Goal: Task Accomplishment & Management: Use online tool/utility

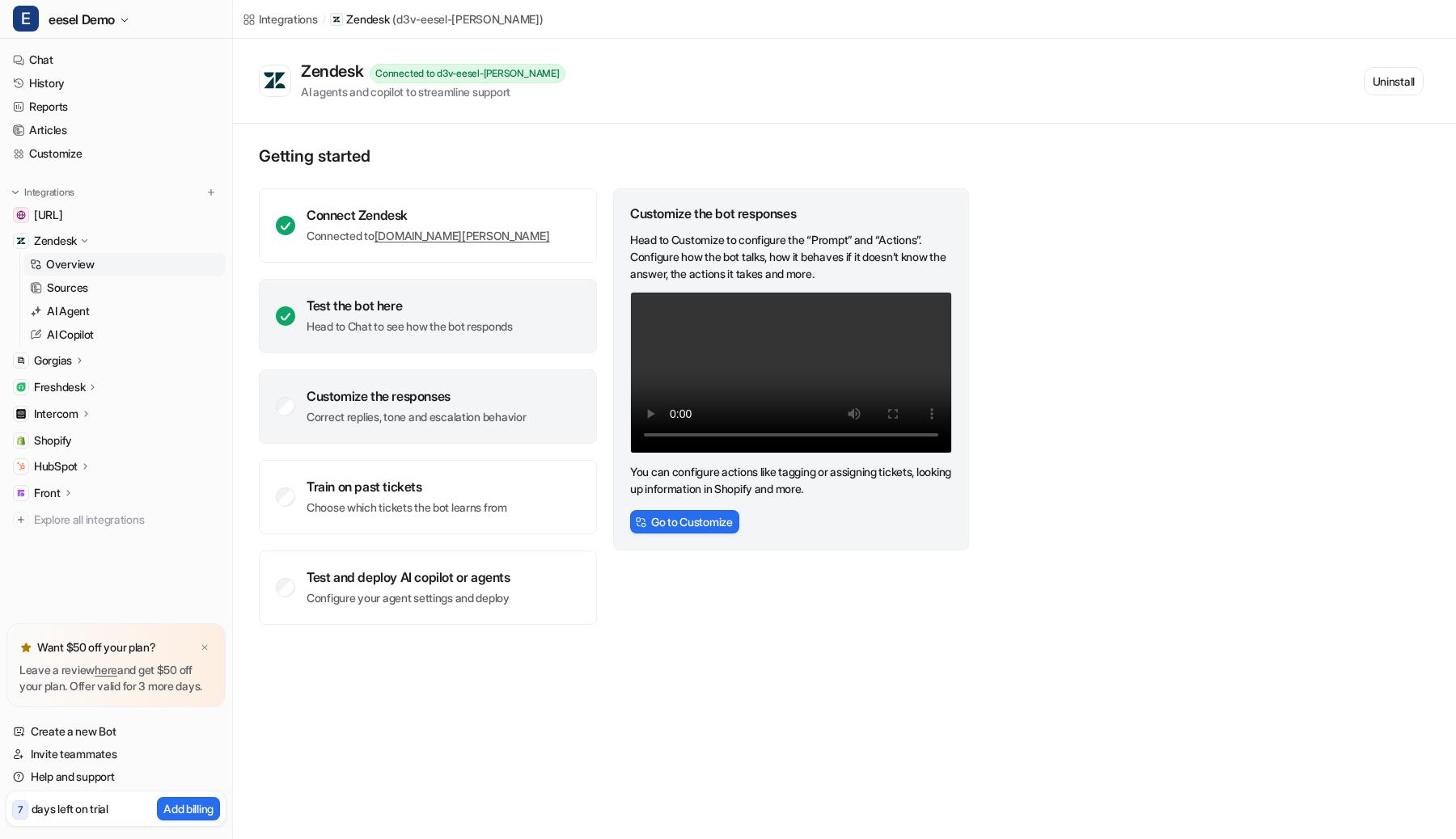
click at [424, 299] on div "Test the bot here" at bounding box center [409, 305] width 206 height 16
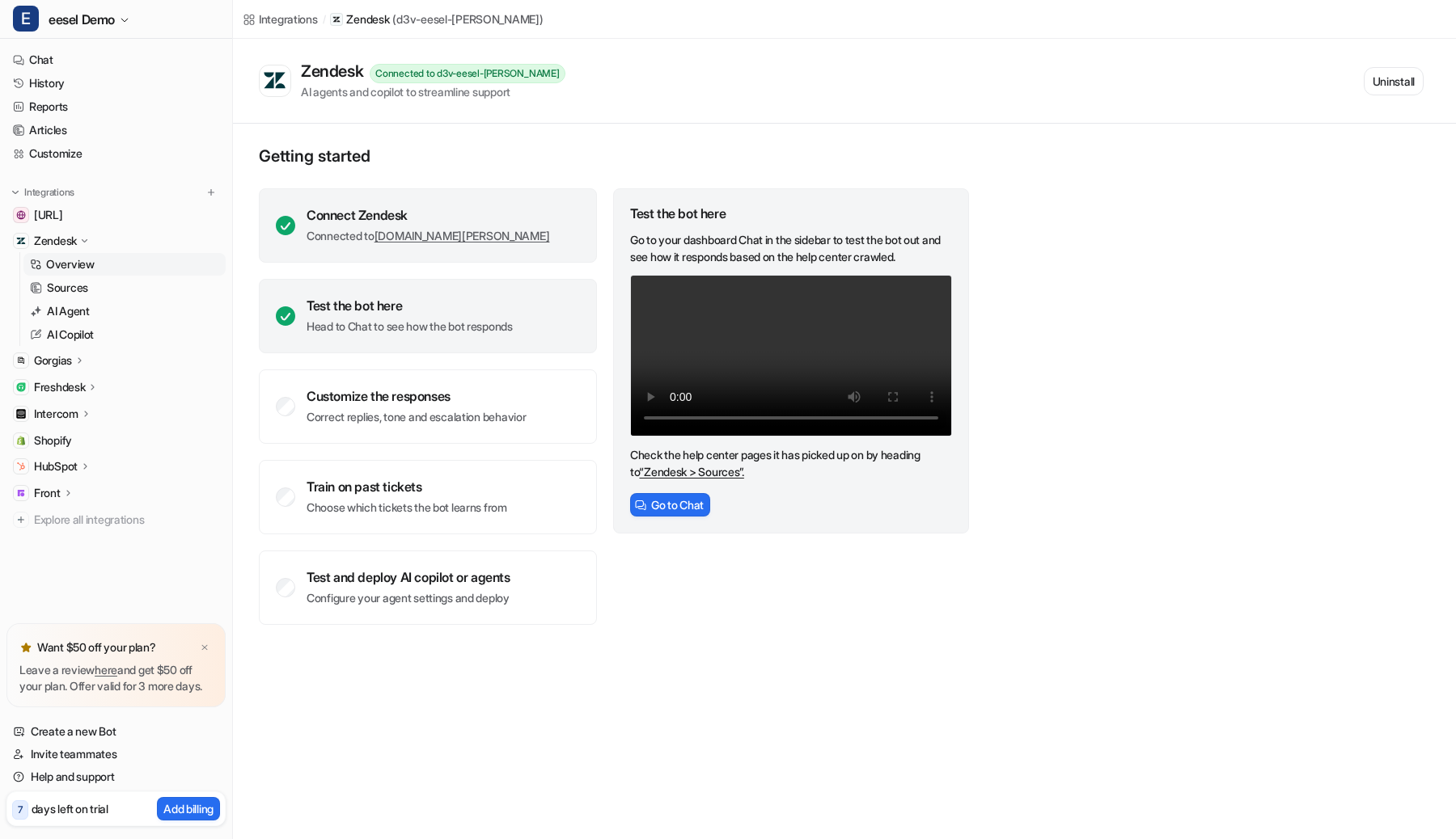
click at [419, 211] on div "Connect Zendesk" at bounding box center [428, 215] width 242 height 16
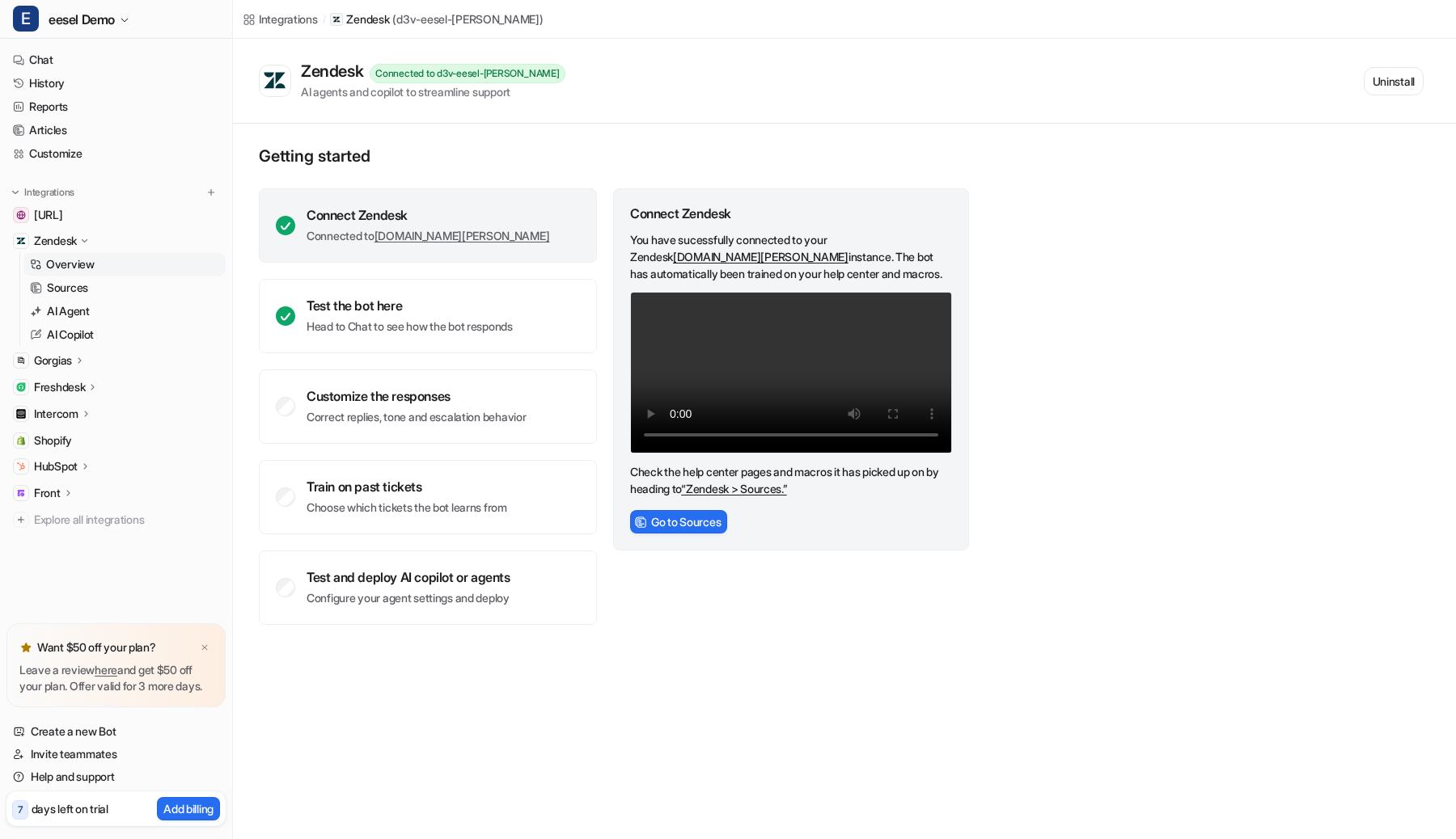
click at [411, 541] on div "Connect Zendesk Connected to [DOMAIN_NAME][PERSON_NAME] Test the bot here Head …" at bounding box center [427, 406] width 338 height 436
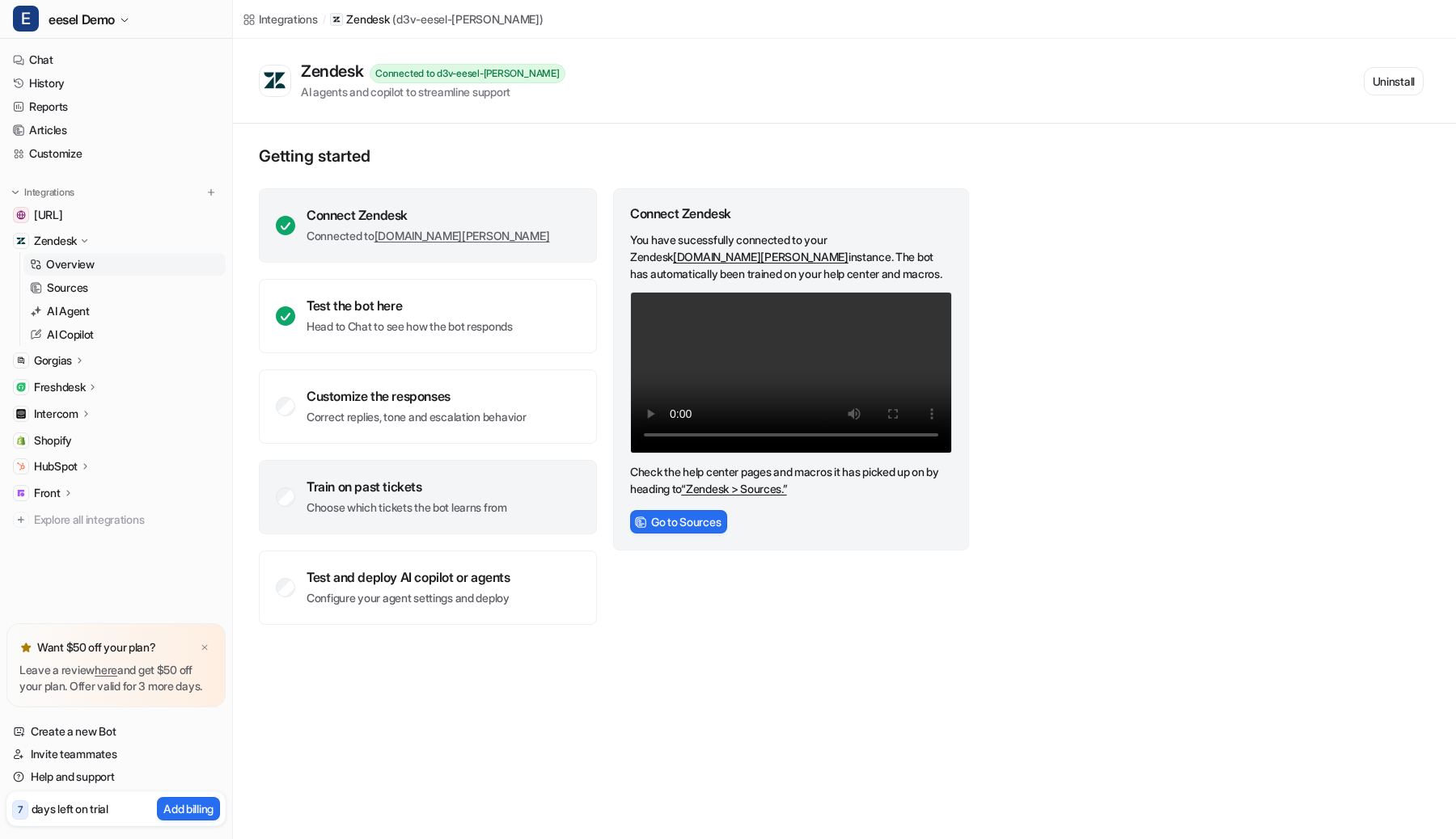
click at [411, 509] on p "Choose which tickets the bot learns from" at bounding box center [406, 508] width 200 height 16
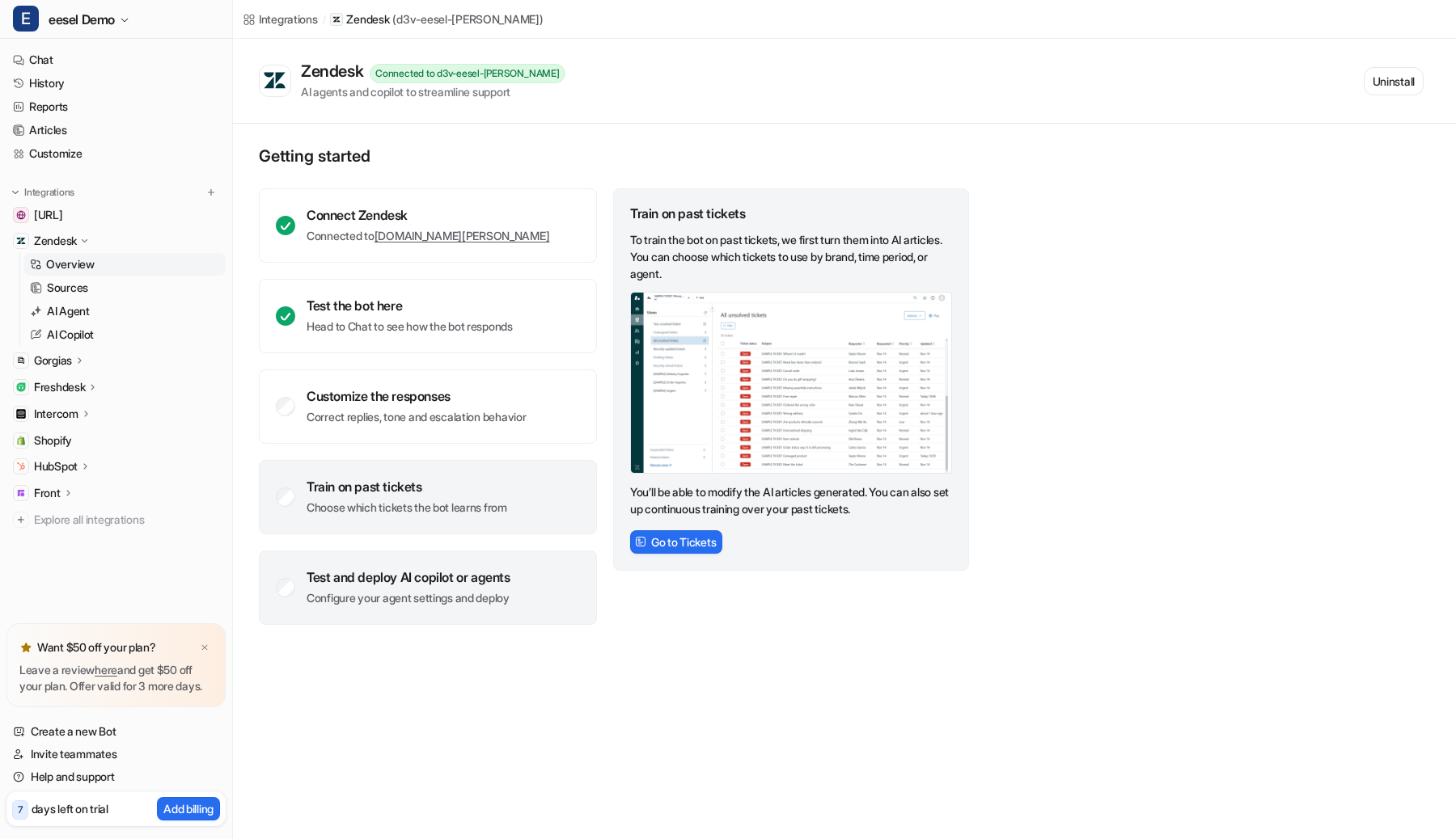
click at [410, 575] on div "Test and deploy AI copilot or agents" at bounding box center [408, 577] width 204 height 16
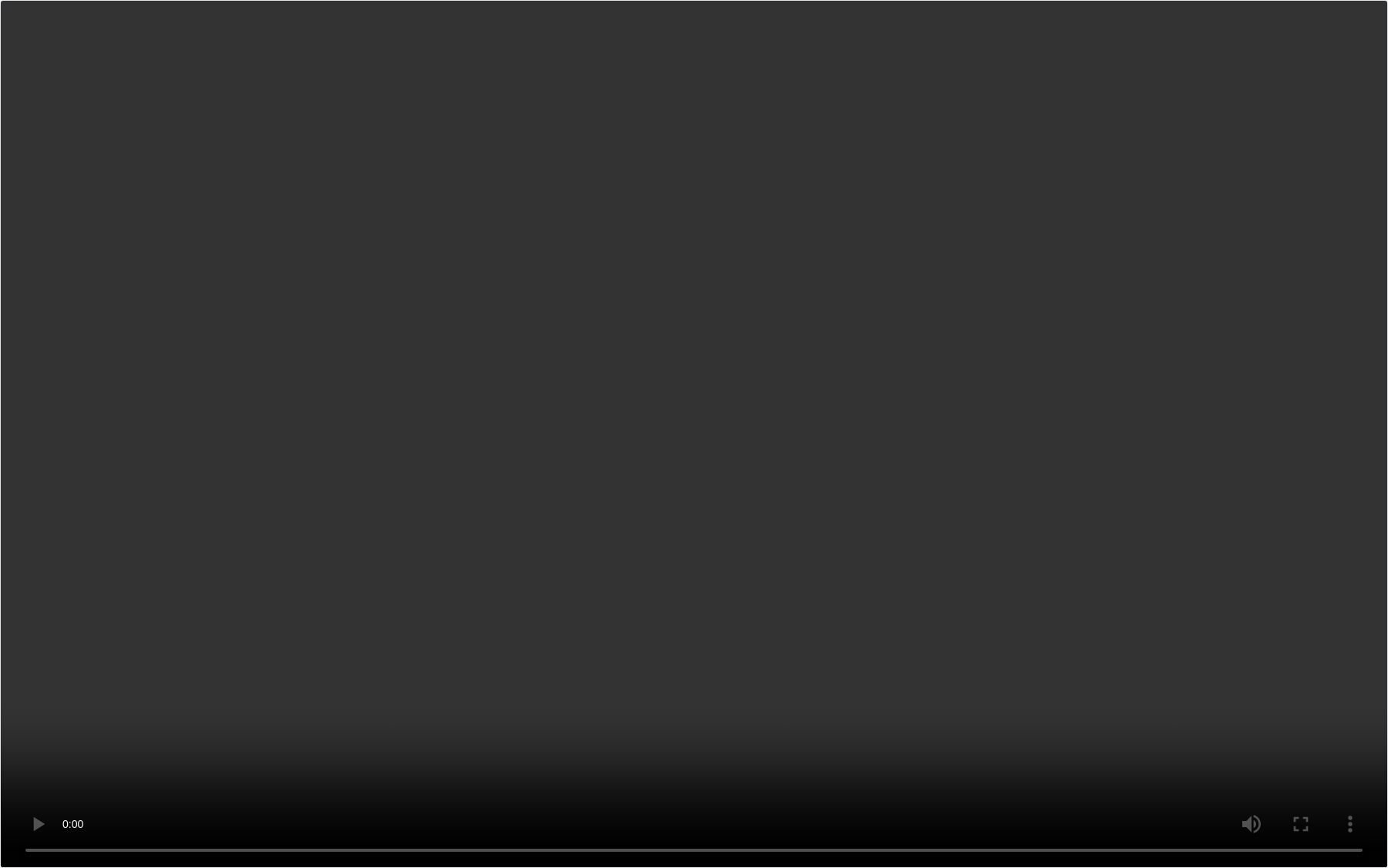
click at [43, 706] on video "Your browser does not support the video tag." at bounding box center [694, 434] width 1388 height 868
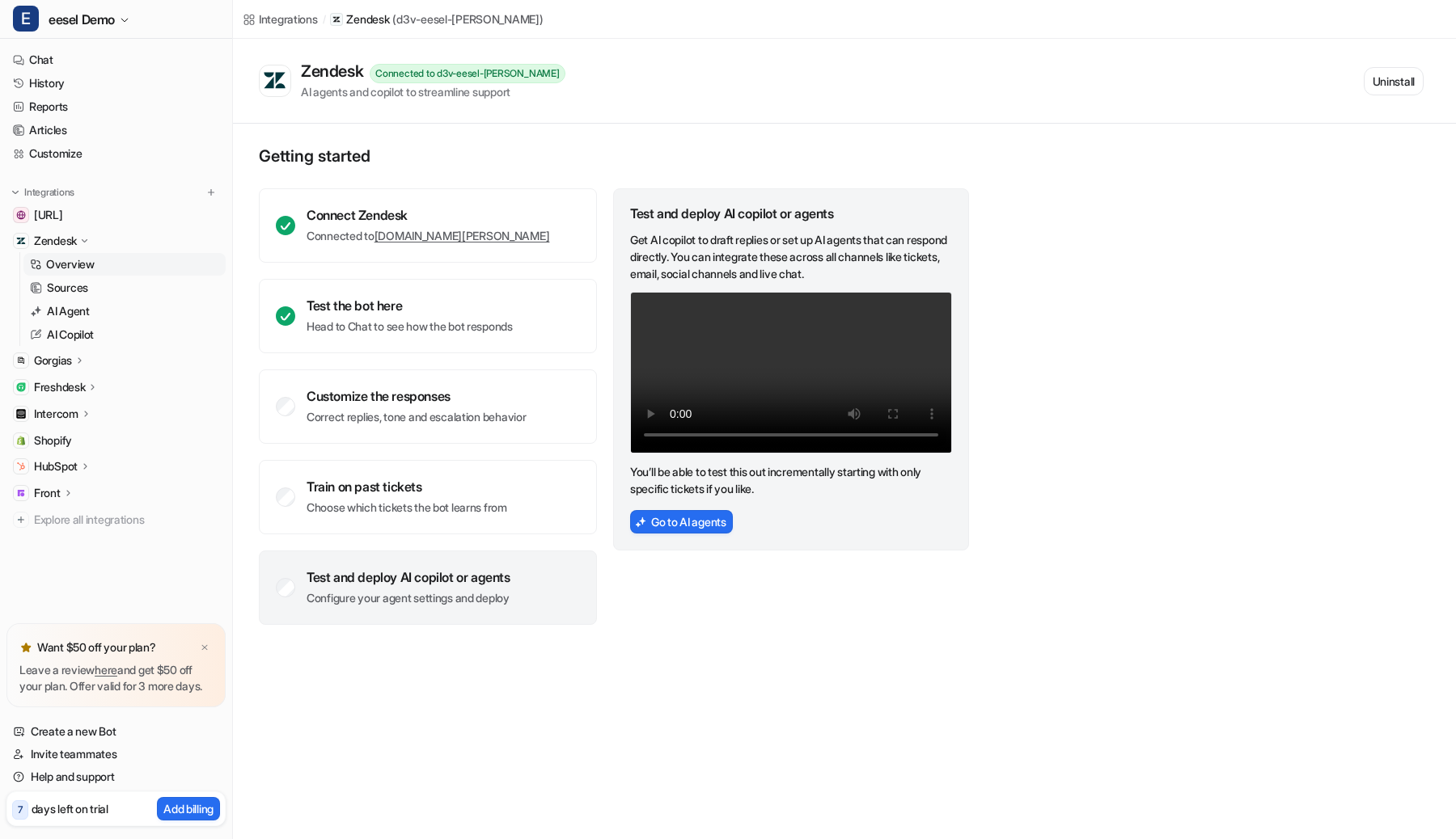
click at [734, 389] on video "Your browser does not support the video tag." at bounding box center [790, 373] width 322 height 162
click at [505, 569] on div "Test and deploy AI copilot or agents" at bounding box center [408, 577] width 204 height 16
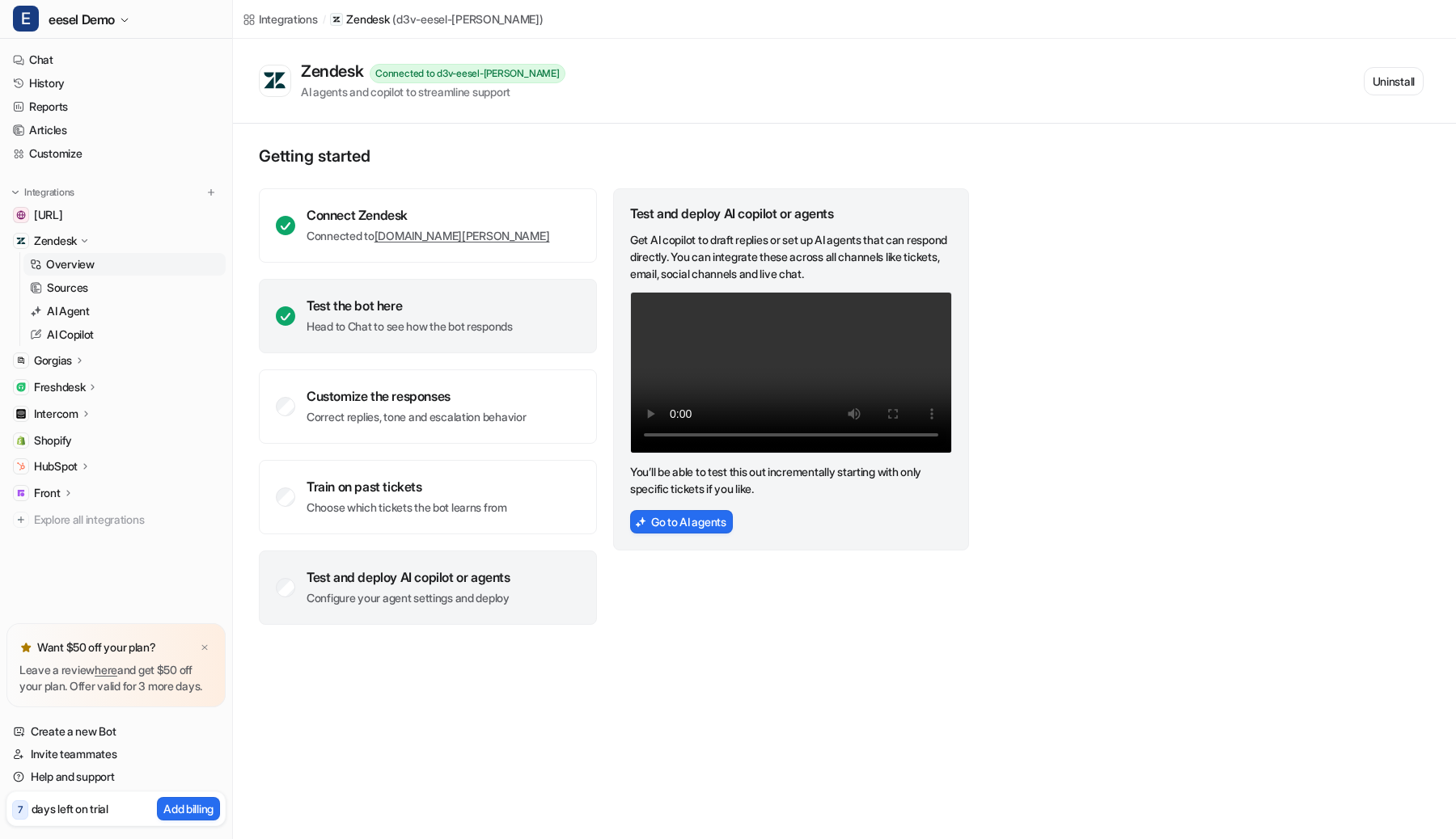
click at [493, 328] on p "Head to Chat to see how the bot responds" at bounding box center [409, 327] width 206 height 16
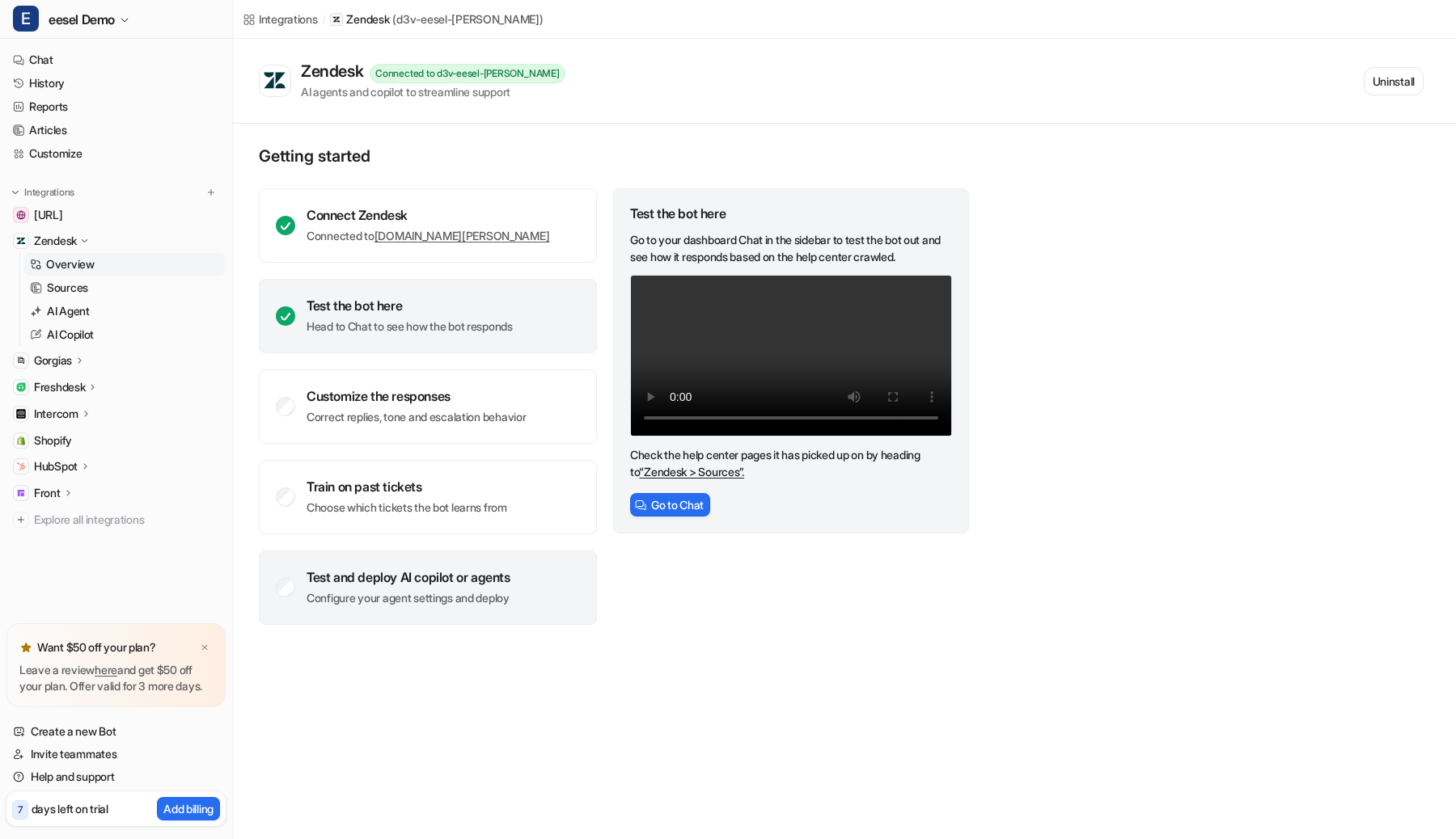
click at [464, 569] on div "Test and deploy AI copilot or agents" at bounding box center [408, 577] width 204 height 16
